Goal: Information Seeking & Learning: Learn about a topic

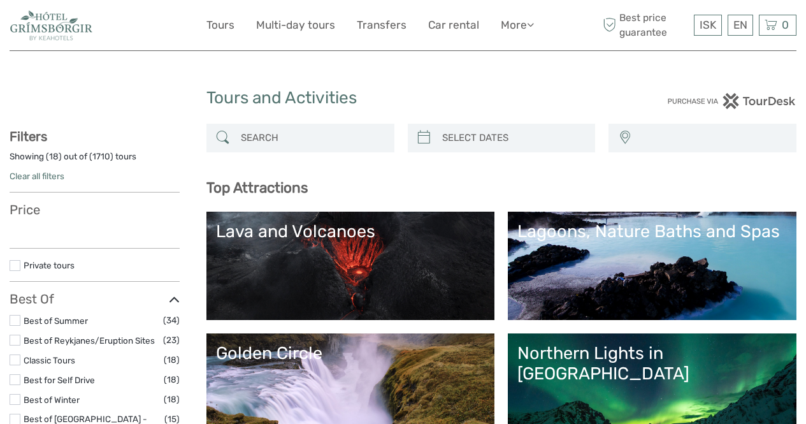
select select
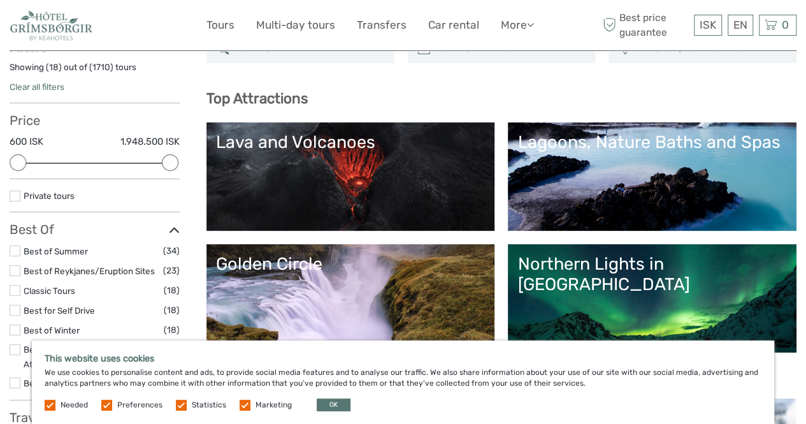
scroll to position [92, 0]
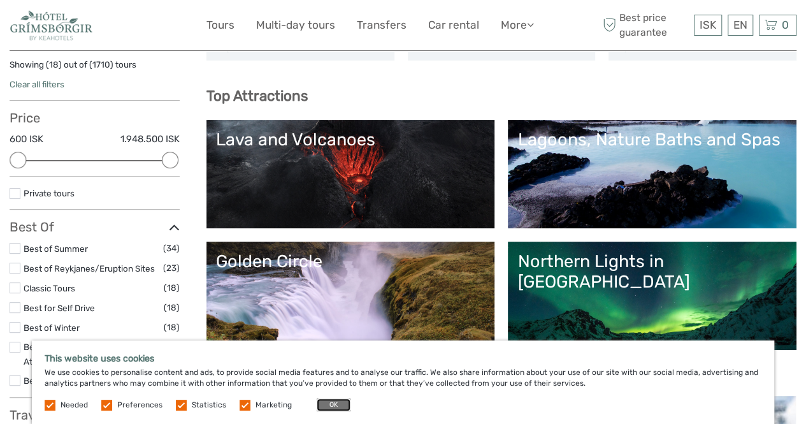
click at [327, 408] on button "OK" at bounding box center [334, 404] width 34 height 13
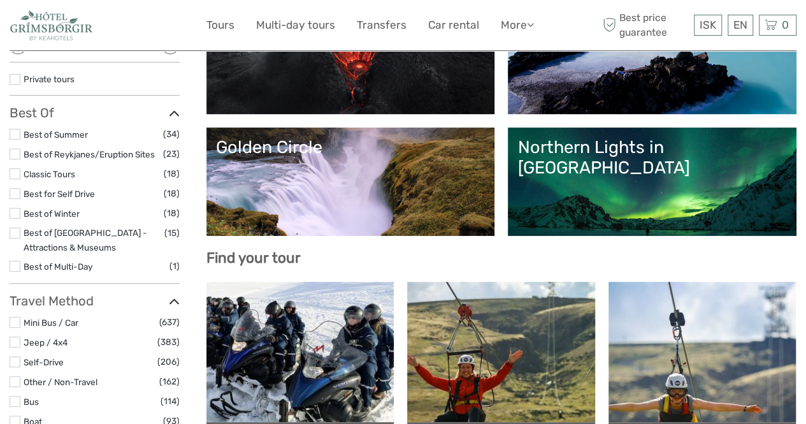
scroll to position [203, 0]
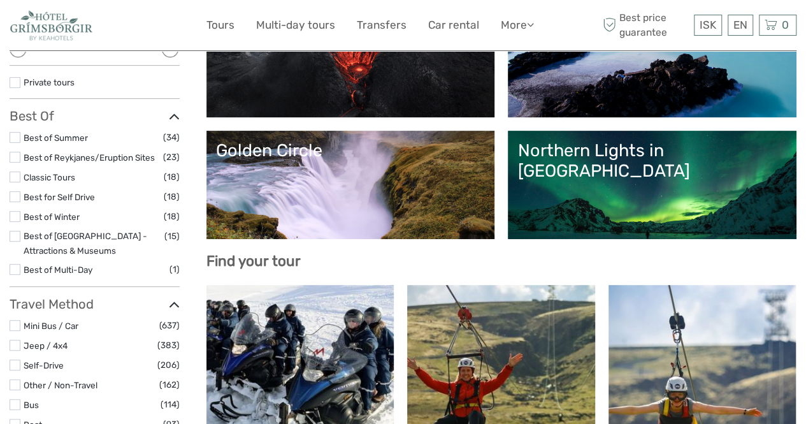
click at [665, 168] on div "Northern Lights in [GEOGRAPHIC_DATA]" at bounding box center [651, 160] width 269 height 41
click at [461, 200] on link "Golden Circle" at bounding box center [350, 184] width 269 height 89
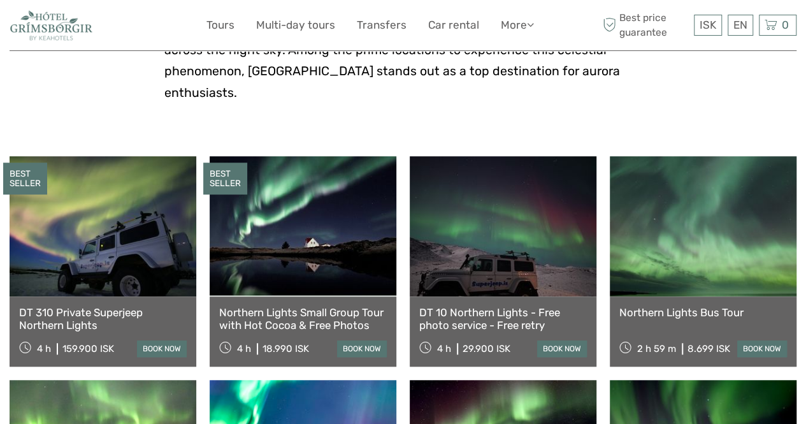
scroll to position [369, 0]
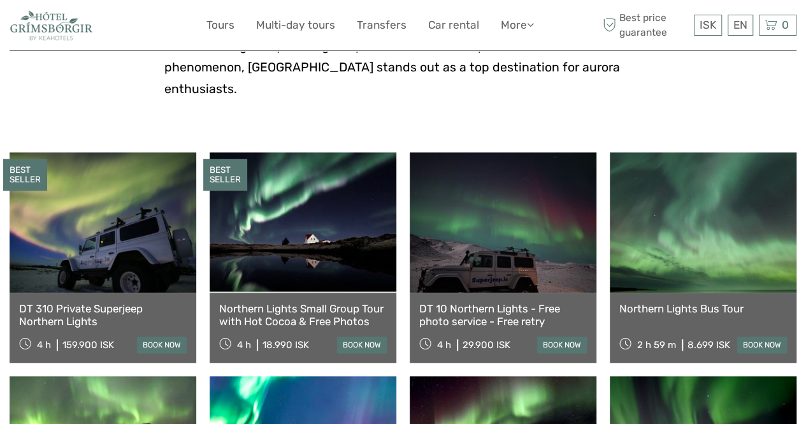
drag, startPoint x: 812, startPoint y: 46, endPoint x: 808, endPoint y: 90, distance: 44.1
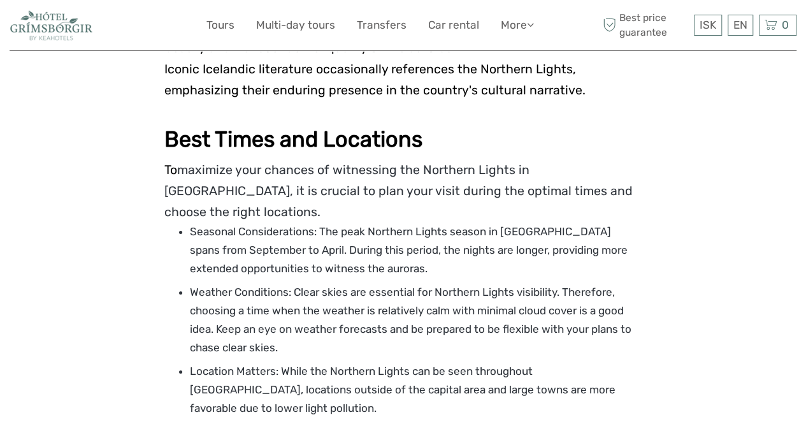
scroll to position [2022, 0]
